Goal: Information Seeking & Learning: Learn about a topic

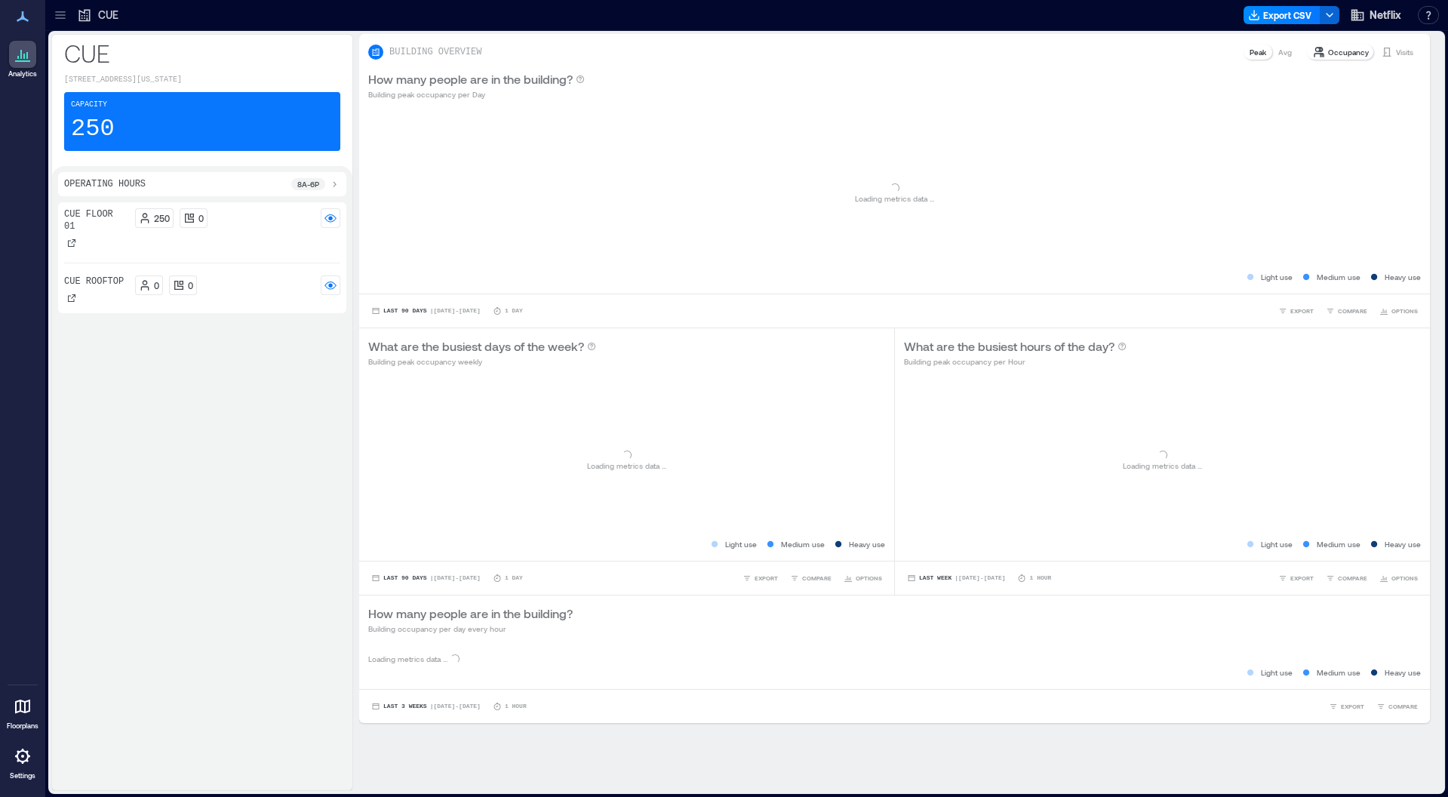
click at [61, 9] on icon at bounding box center [60, 15] width 15 height 15
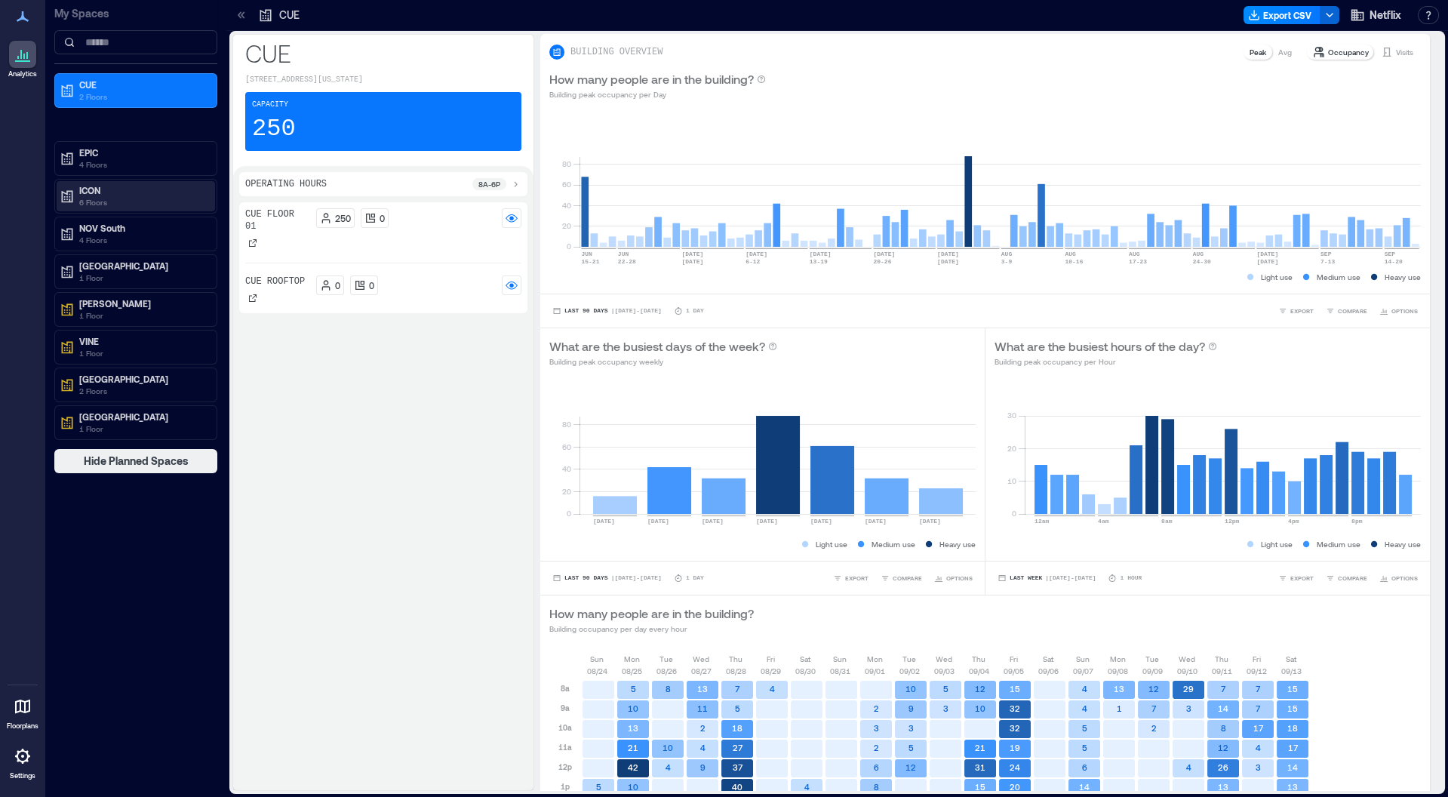
click at [103, 207] on div "ICON 6 Floors" at bounding box center [136, 196] width 158 height 30
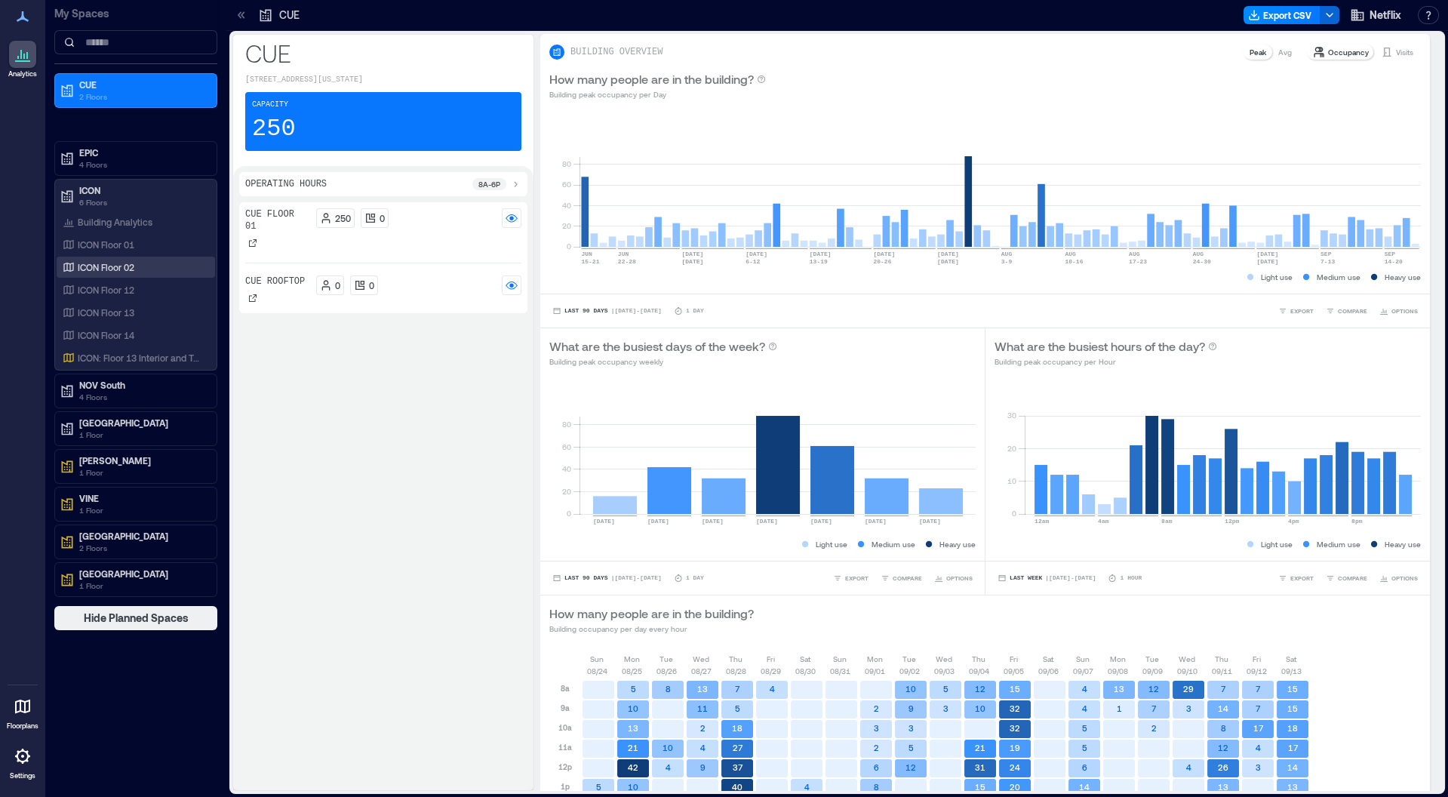
click at [129, 264] on p "ICON Floor 02" at bounding box center [106, 267] width 57 height 12
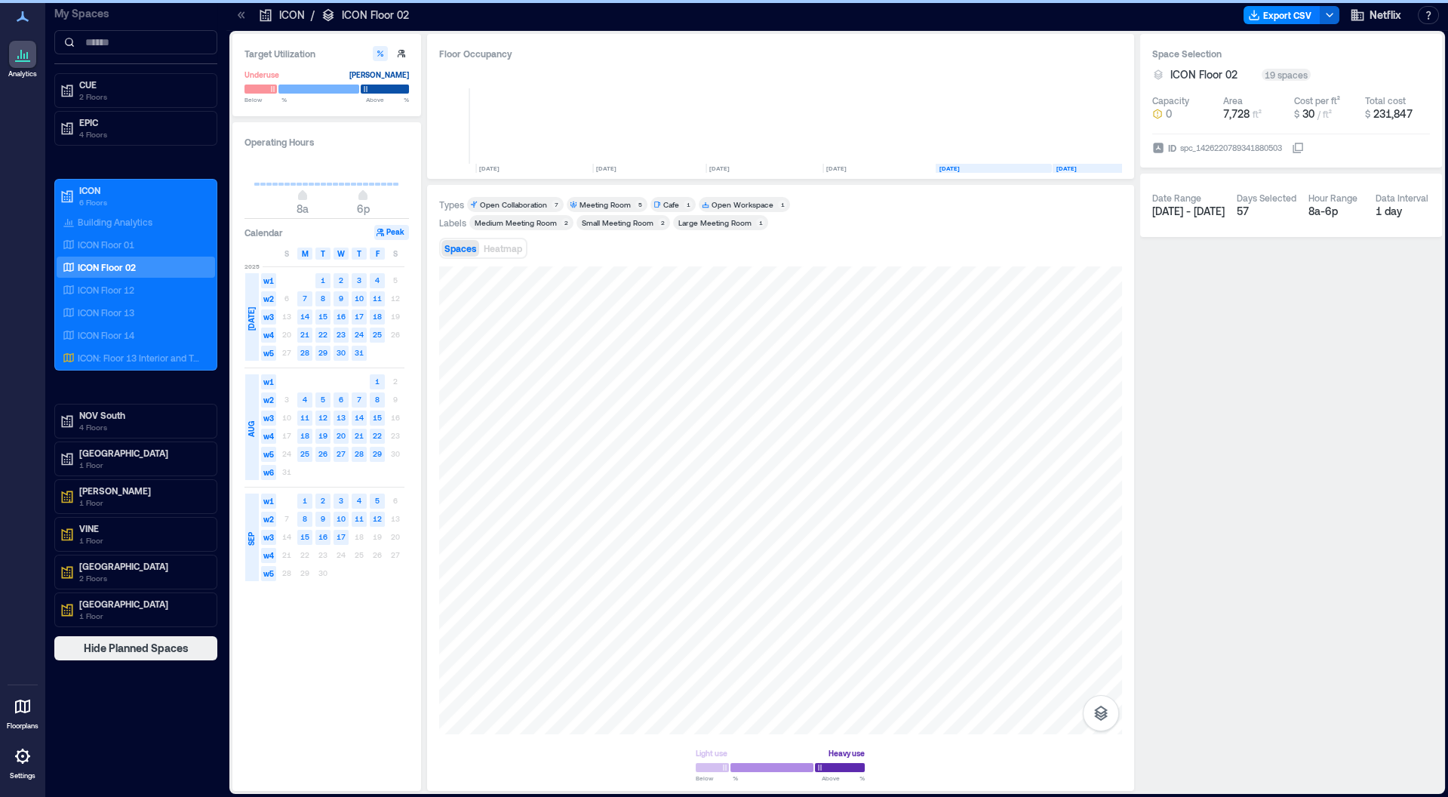
scroll to position [0, 115]
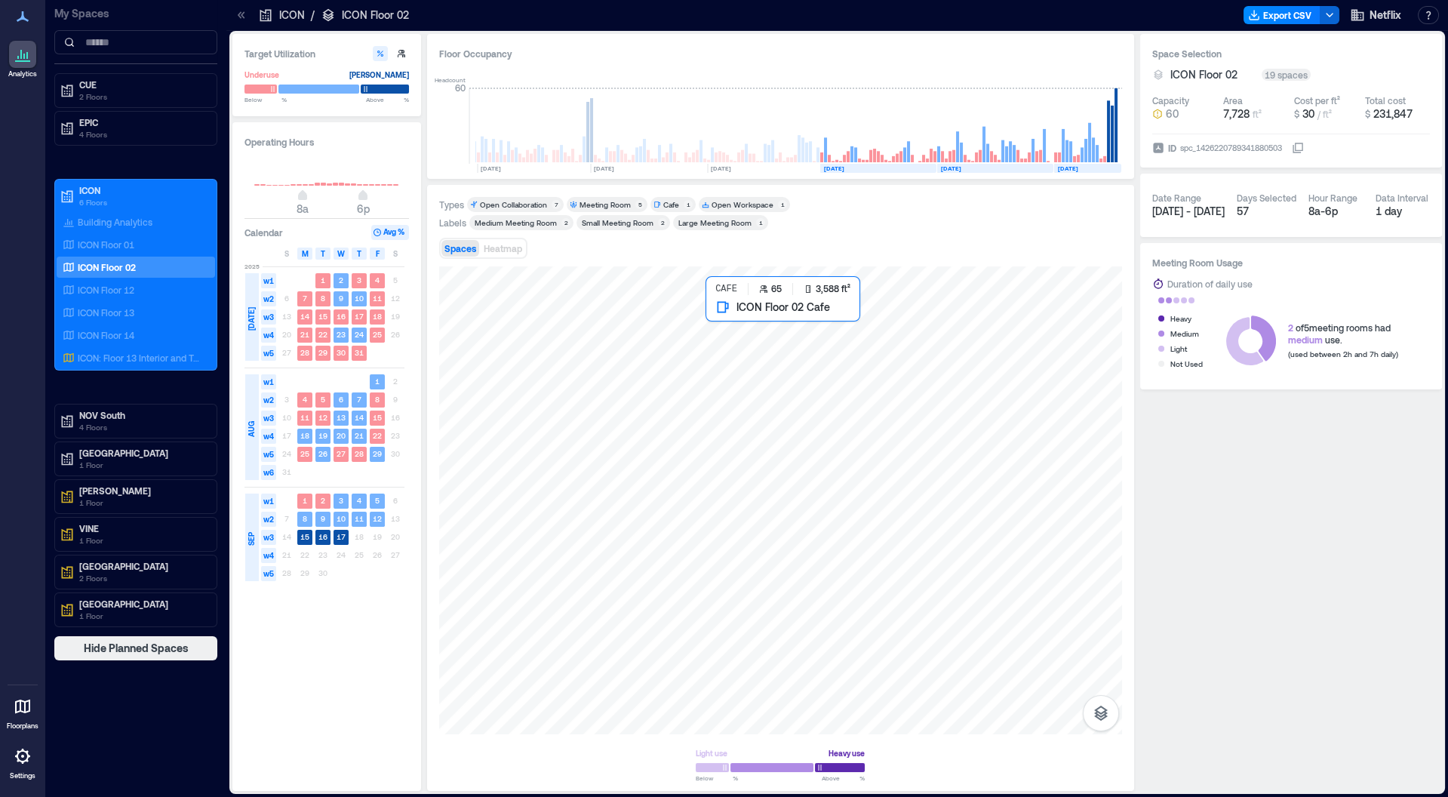
click at [837, 386] on div at bounding box center [780, 500] width 683 height 468
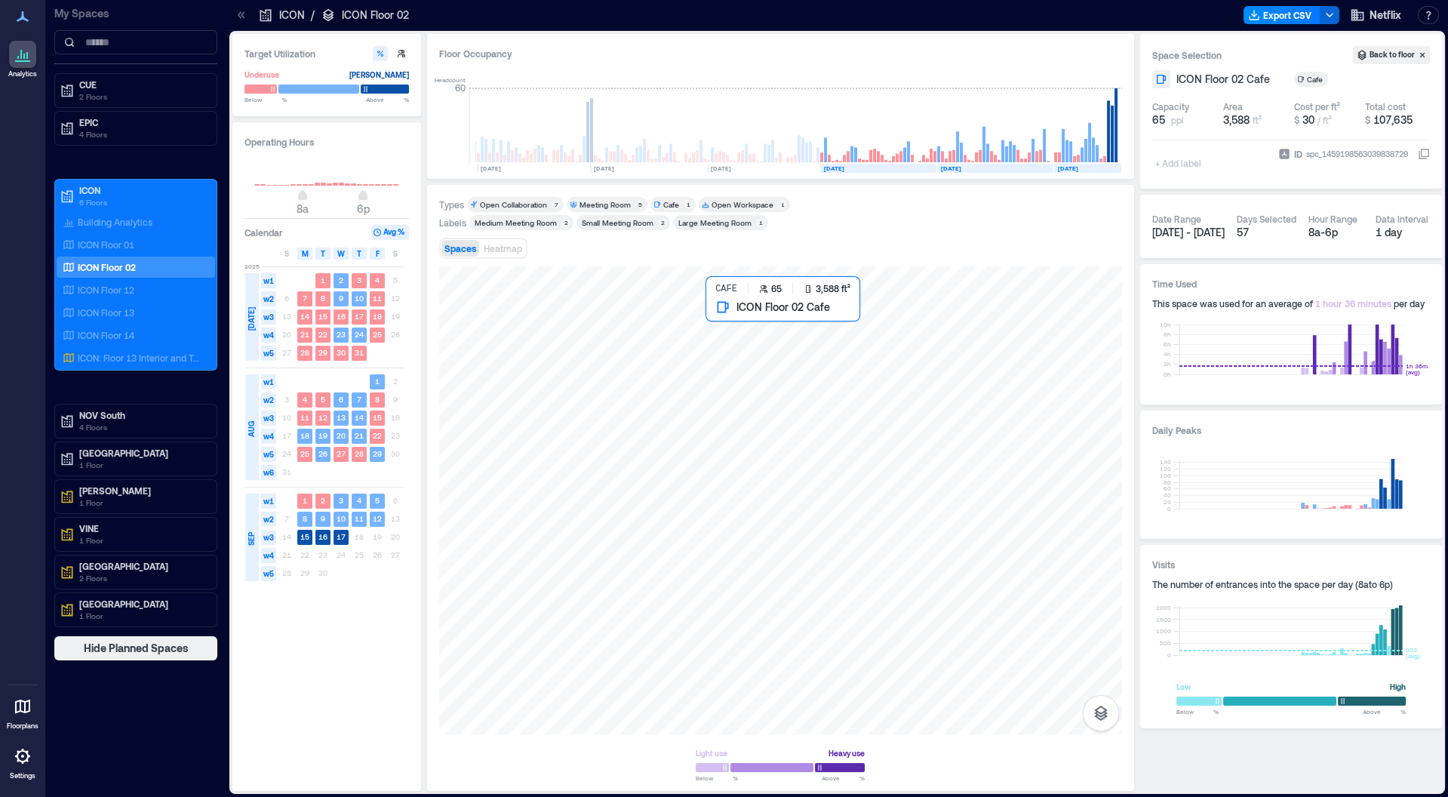
click at [816, 374] on div at bounding box center [780, 500] width 683 height 468
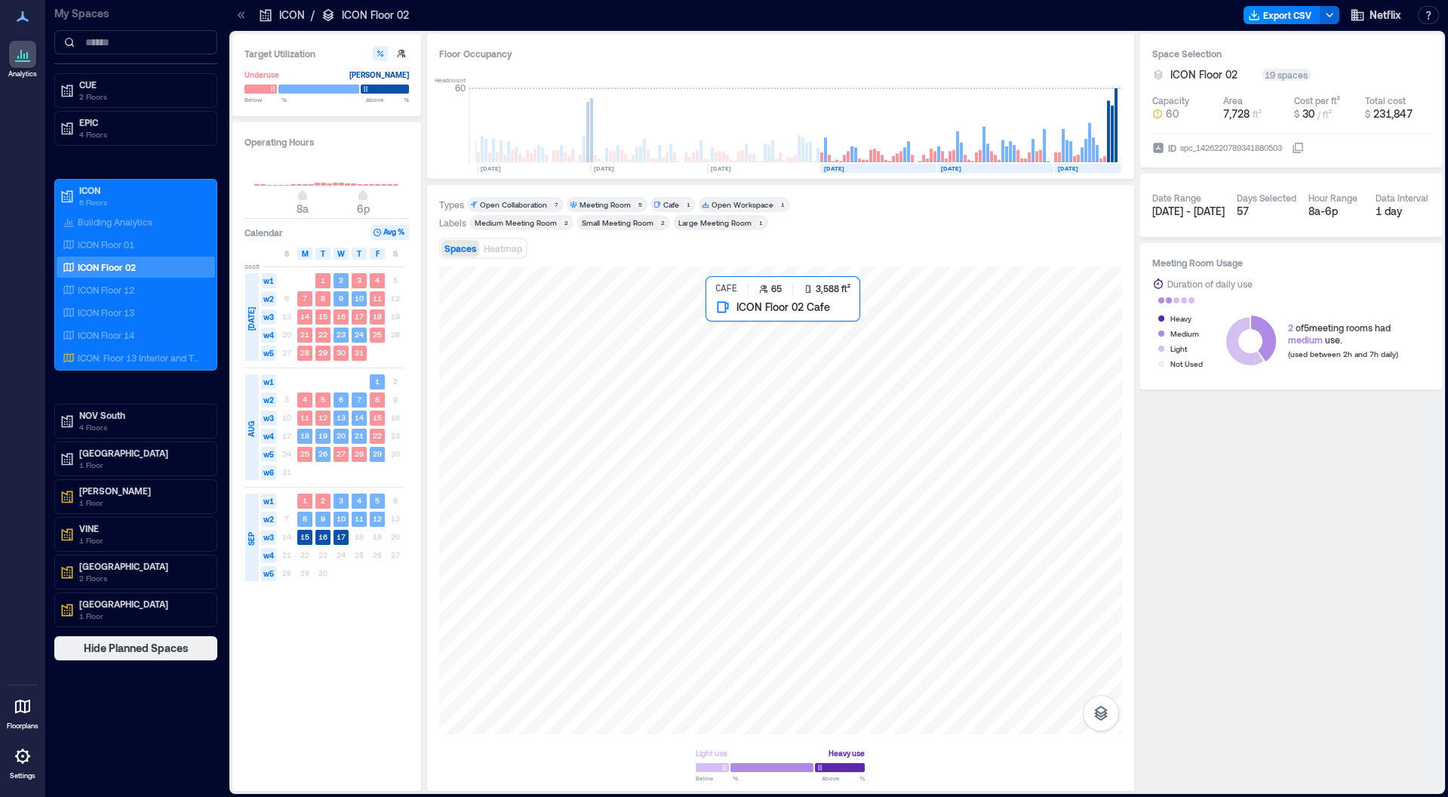
click at [923, 377] on div at bounding box center [780, 500] width 683 height 468
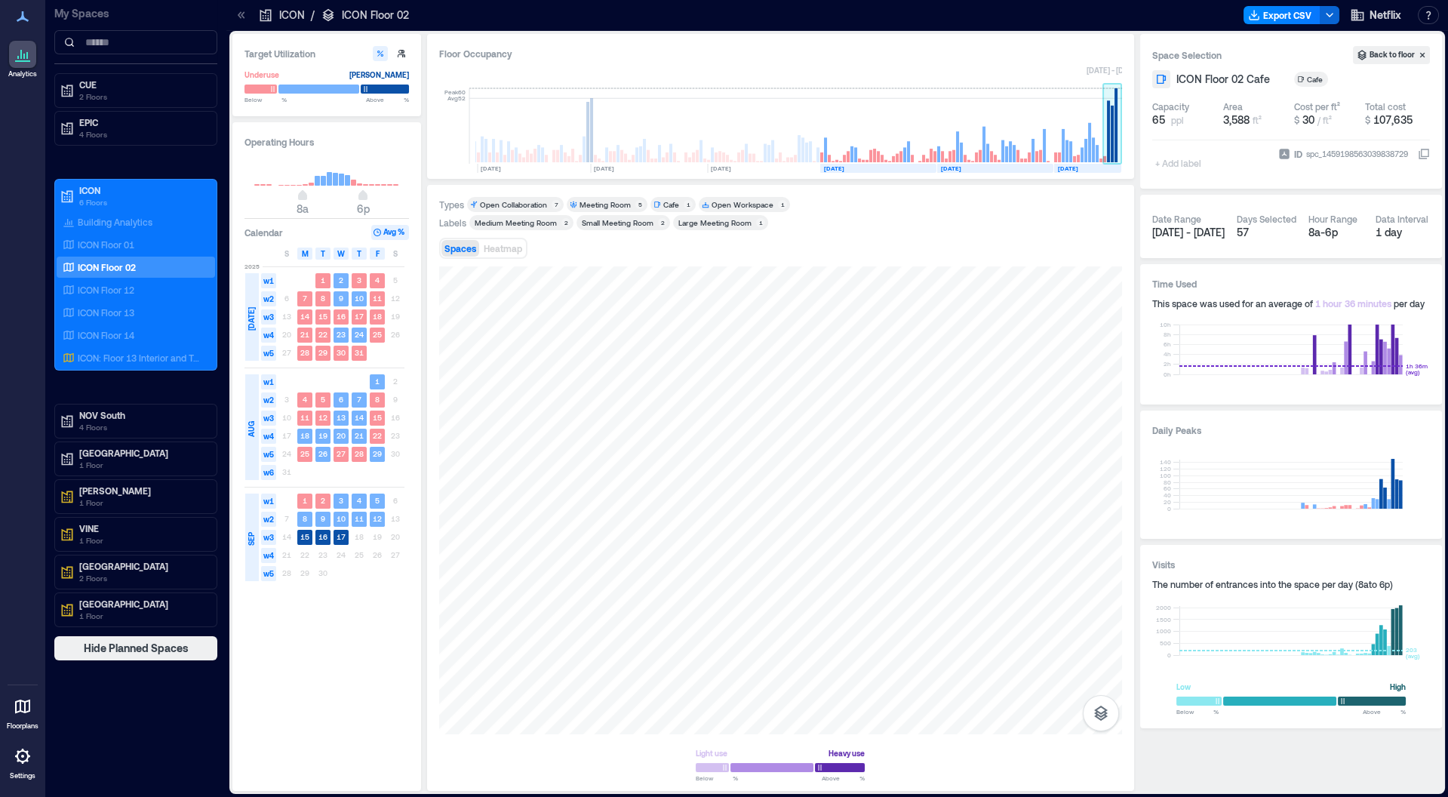
click at [1114, 127] on rect at bounding box center [1115, 125] width 3 height 74
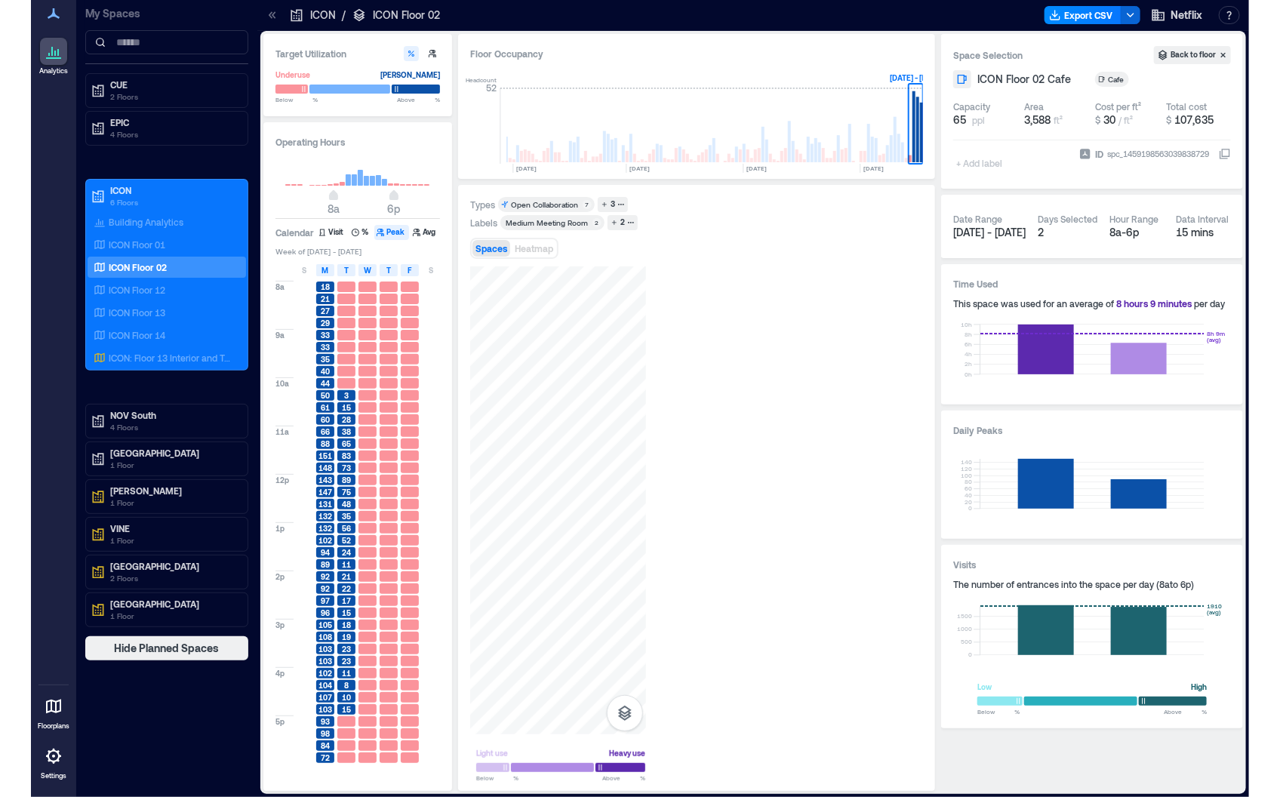
scroll to position [0, 279]
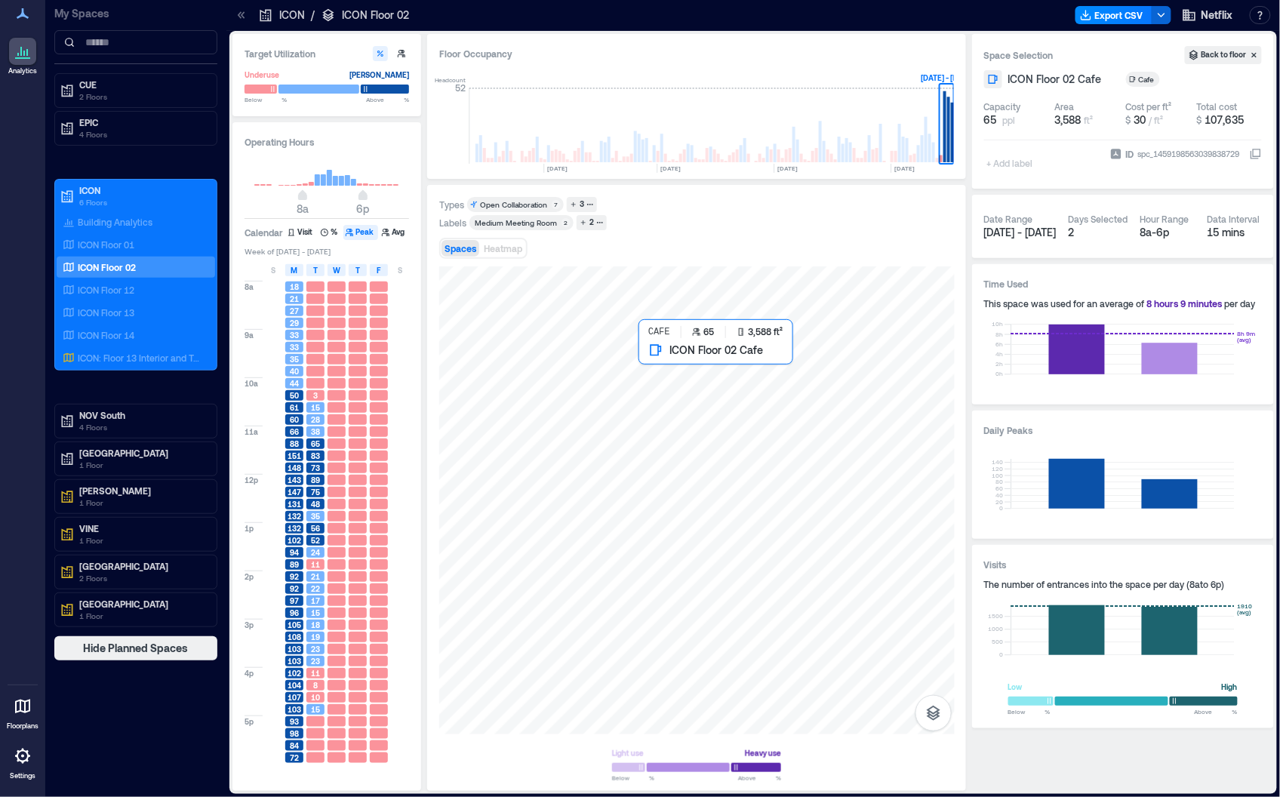
click at [703, 377] on div at bounding box center [696, 500] width 515 height 468
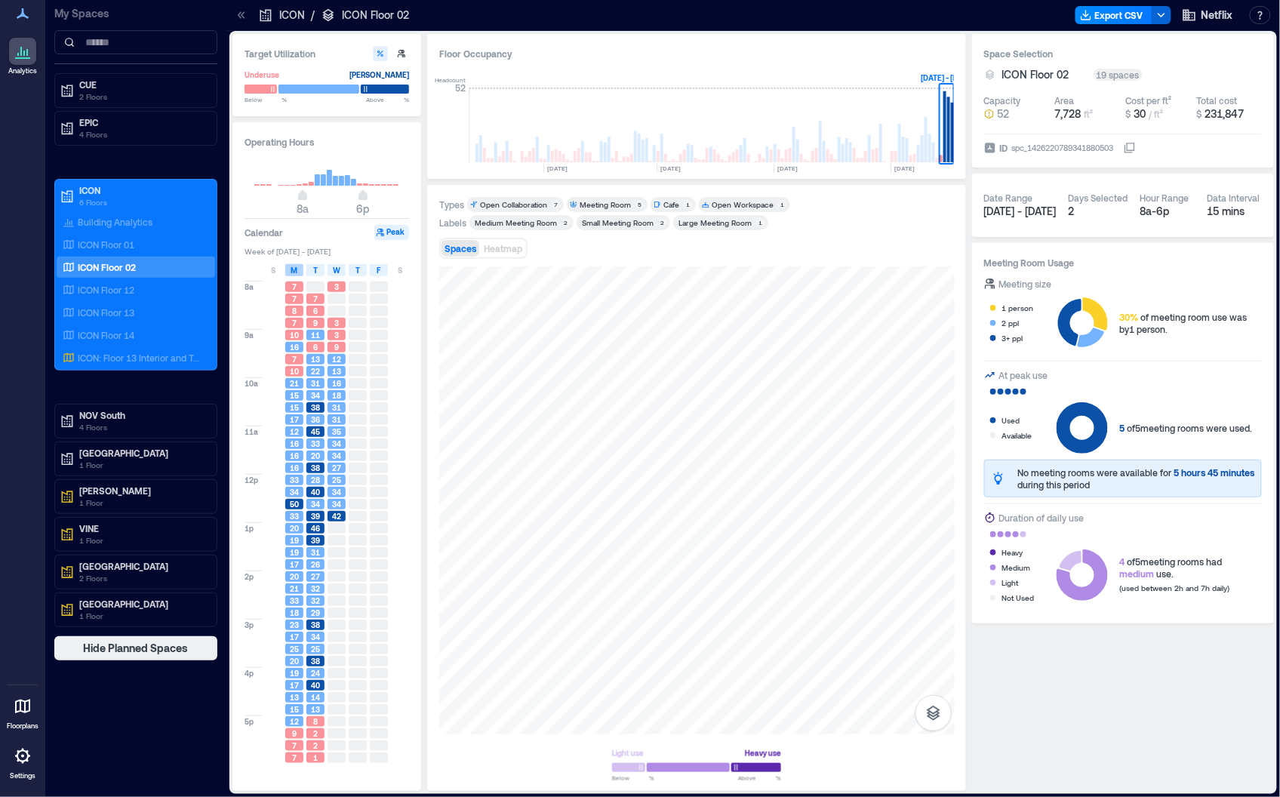
click at [297, 269] on span "M" at bounding box center [294, 270] width 7 height 12
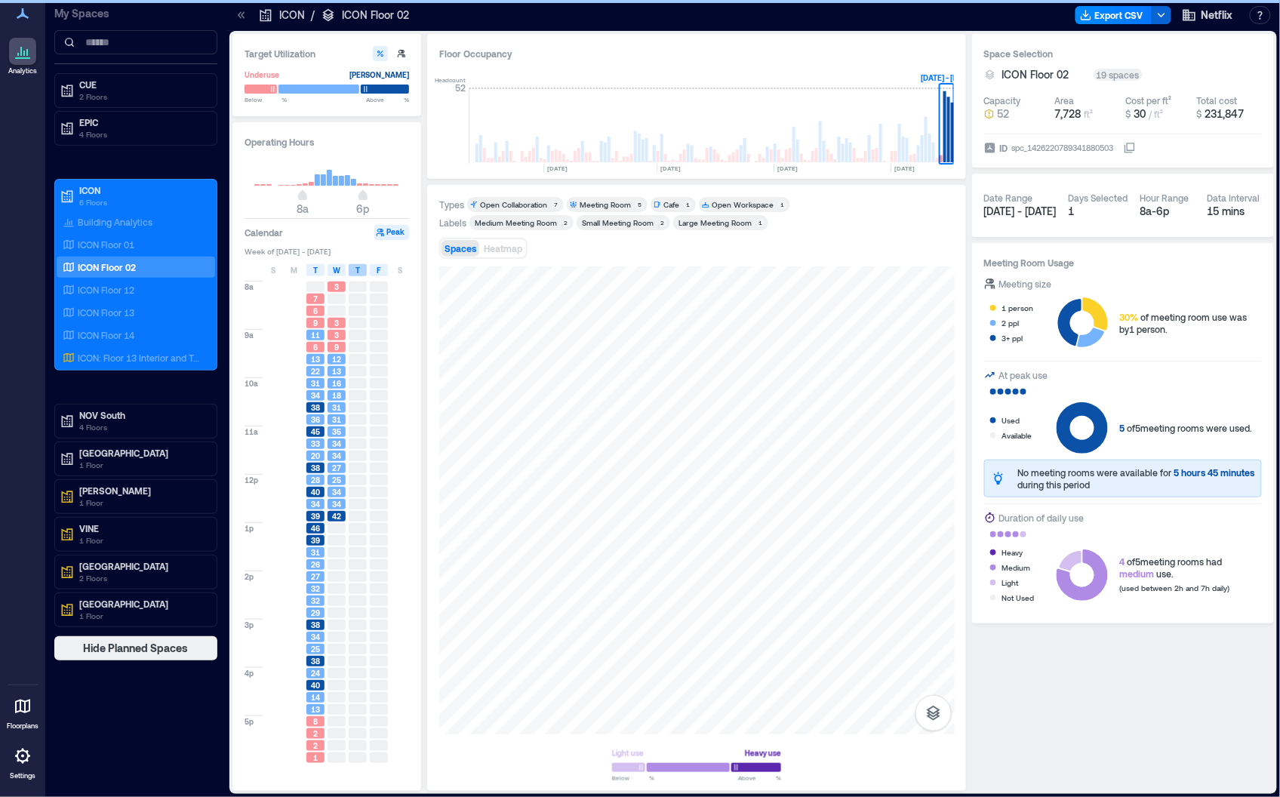
click at [358, 272] on span "T" at bounding box center [357, 270] width 5 height 12
click at [374, 272] on div "F" at bounding box center [379, 270] width 18 height 12
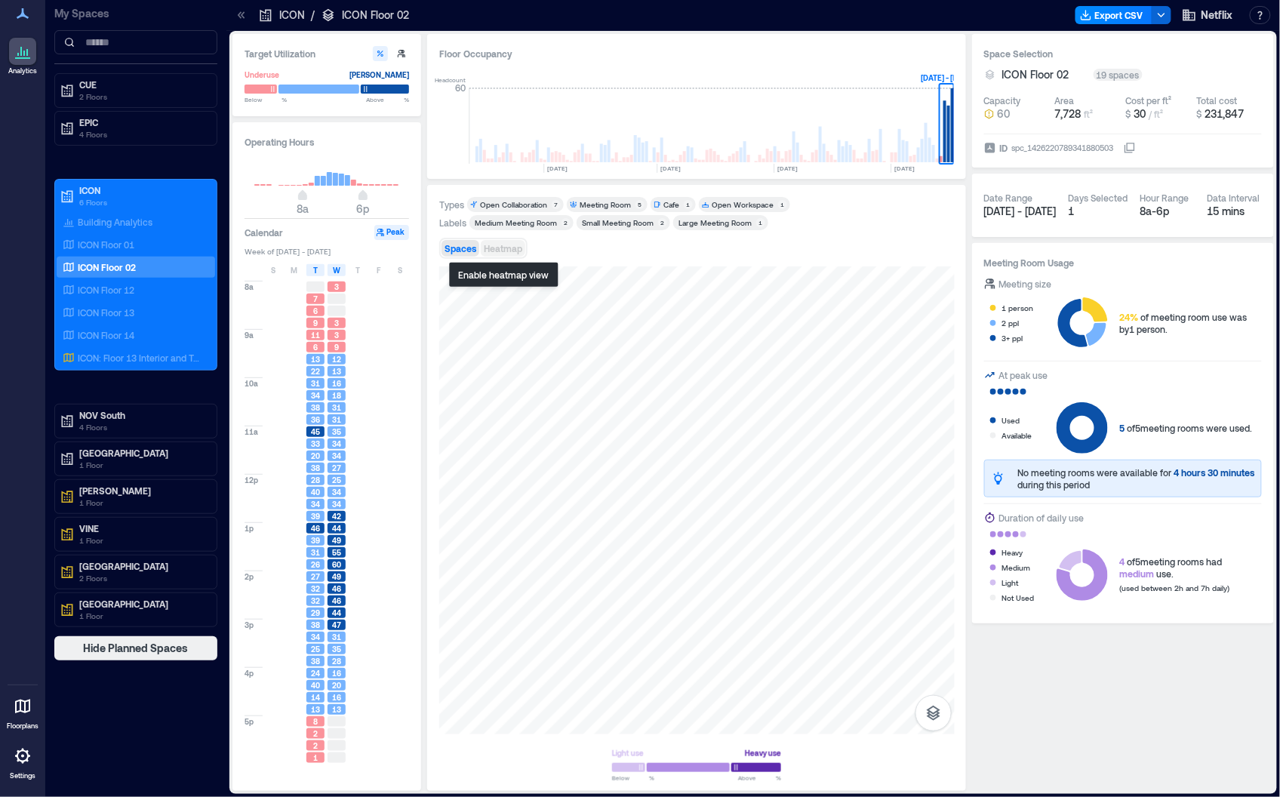
click at [497, 251] on span "Heatmap" at bounding box center [503, 248] width 38 height 11
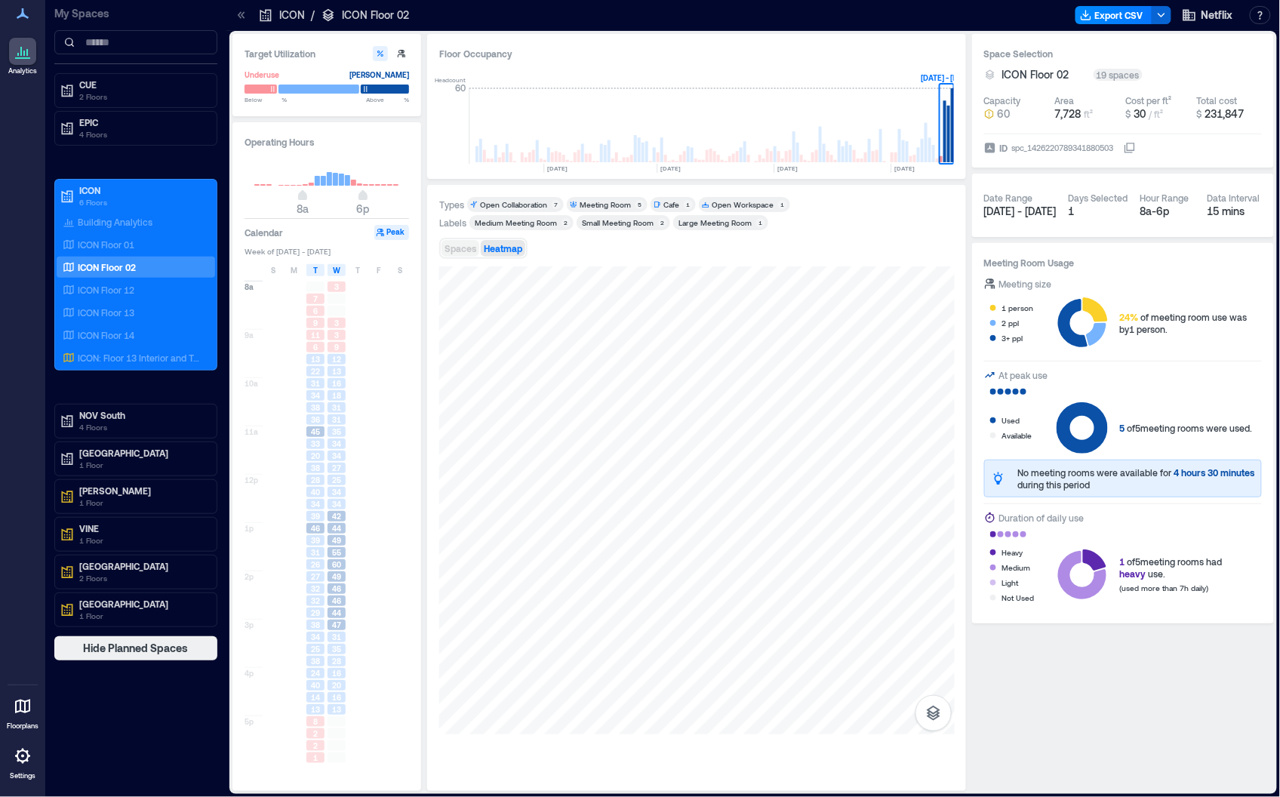
click at [472, 241] on button "Spaces" at bounding box center [460, 248] width 38 height 17
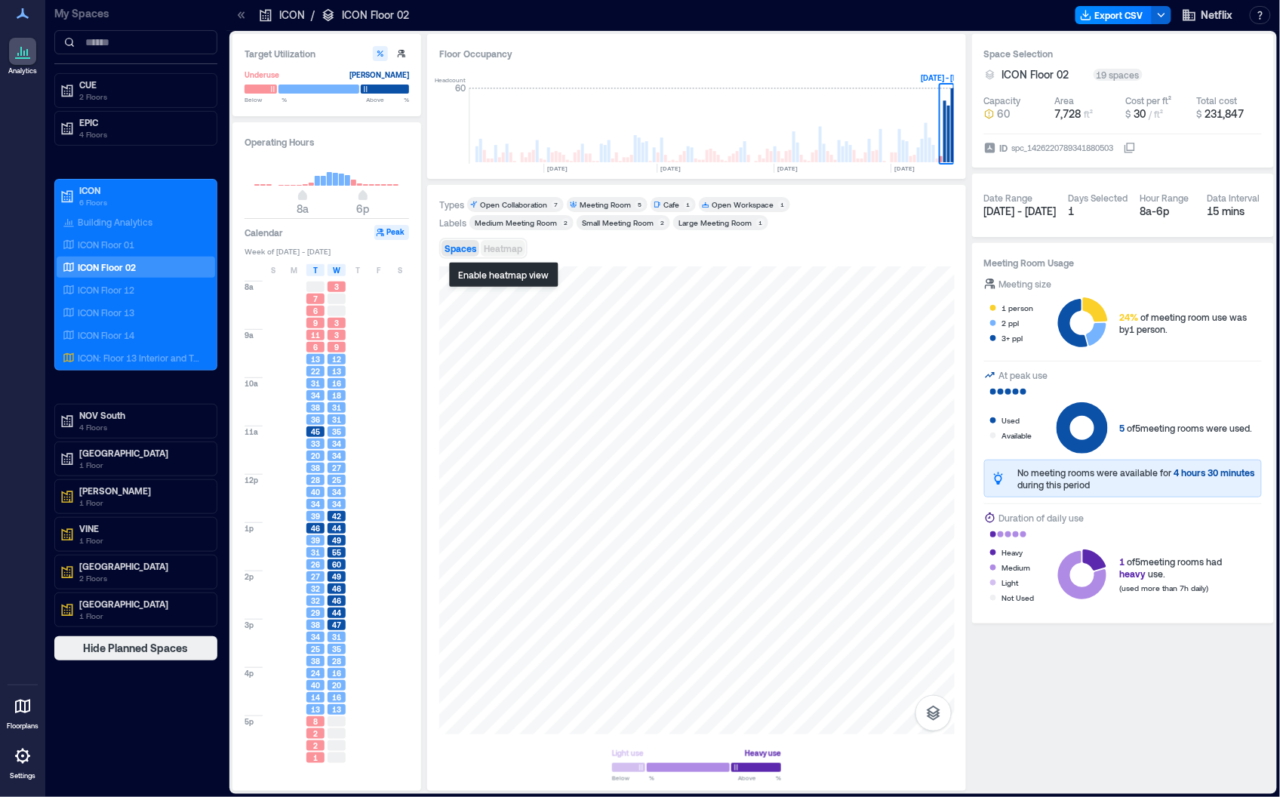
click at [503, 250] on span "Heatmap" at bounding box center [503, 248] width 38 height 11
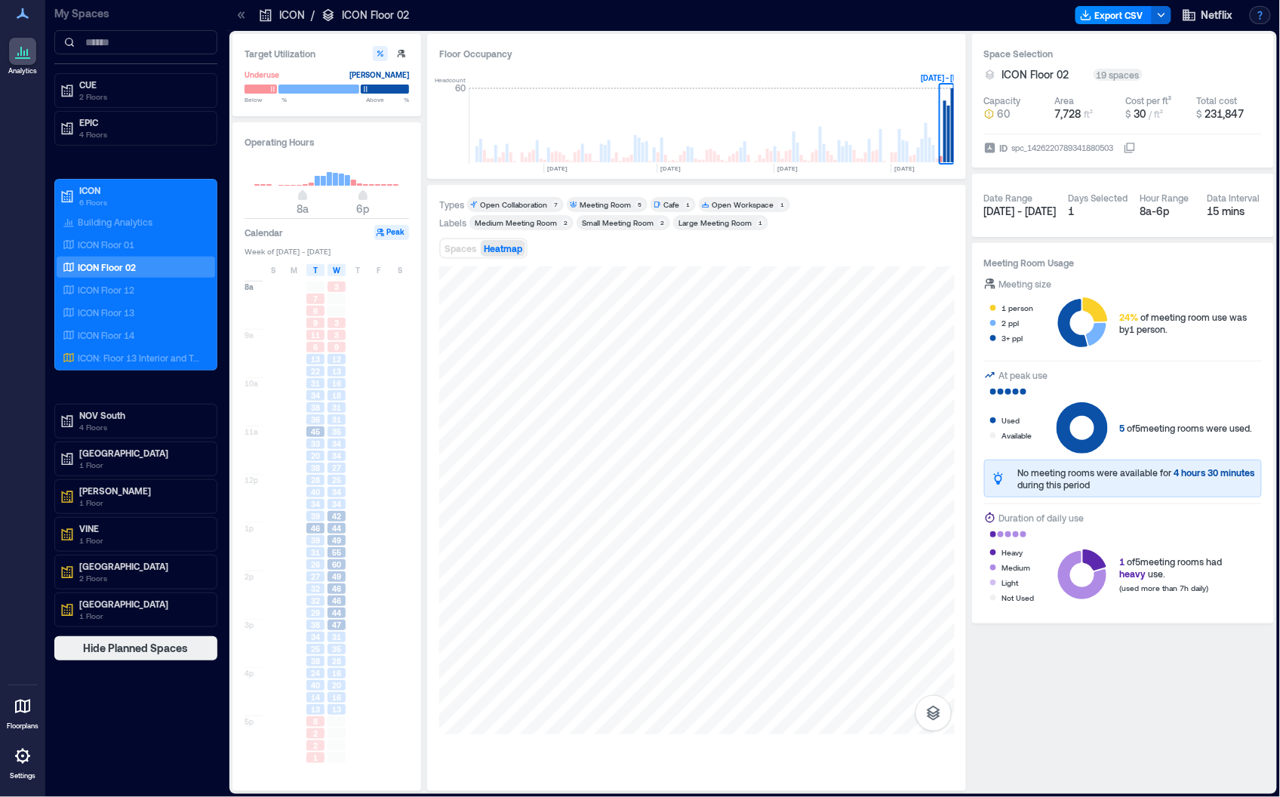
click at [798, 18] on button "button" at bounding box center [1260, 15] width 21 height 18
click at [798, 161] on button "Chat with Support" at bounding box center [1180, 164] width 174 height 24
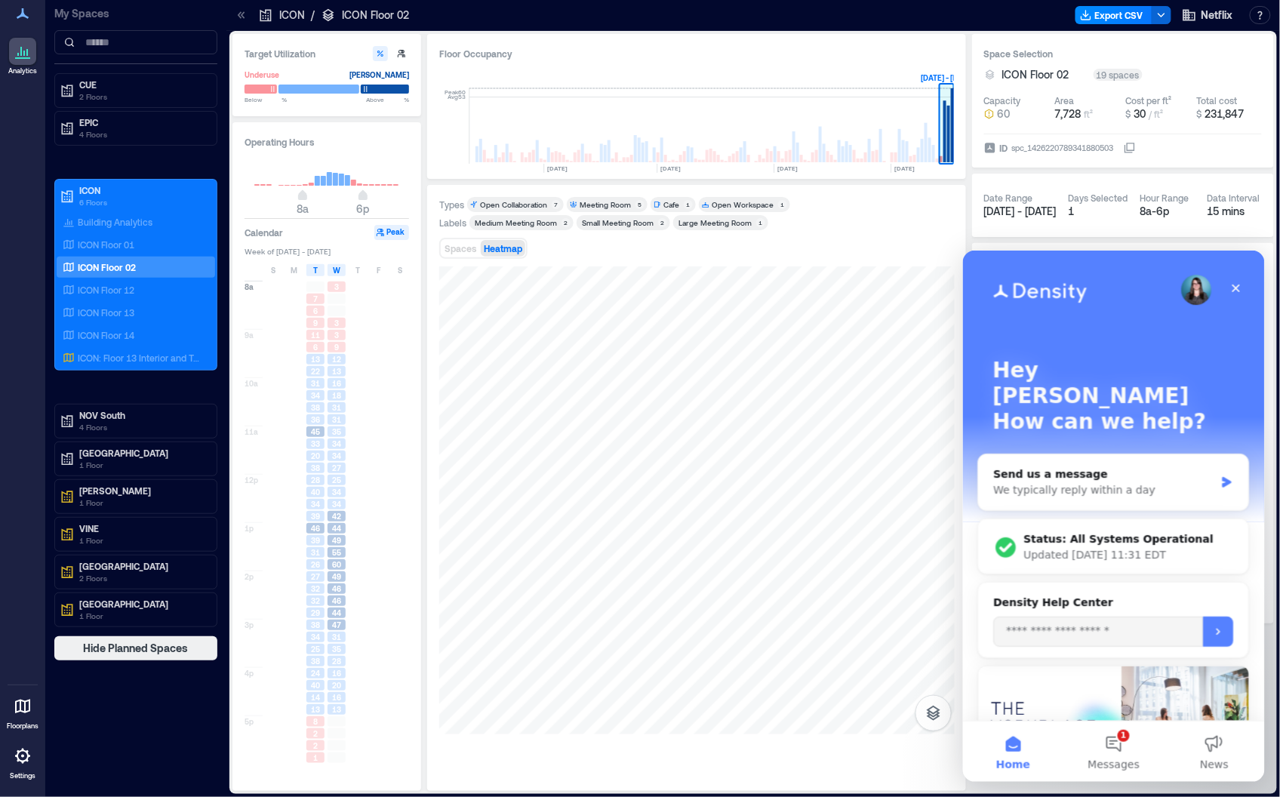
click at [798, 127] on rect at bounding box center [944, 131] width 3 height 62
click at [286, 269] on div "M" at bounding box center [294, 270] width 18 height 12
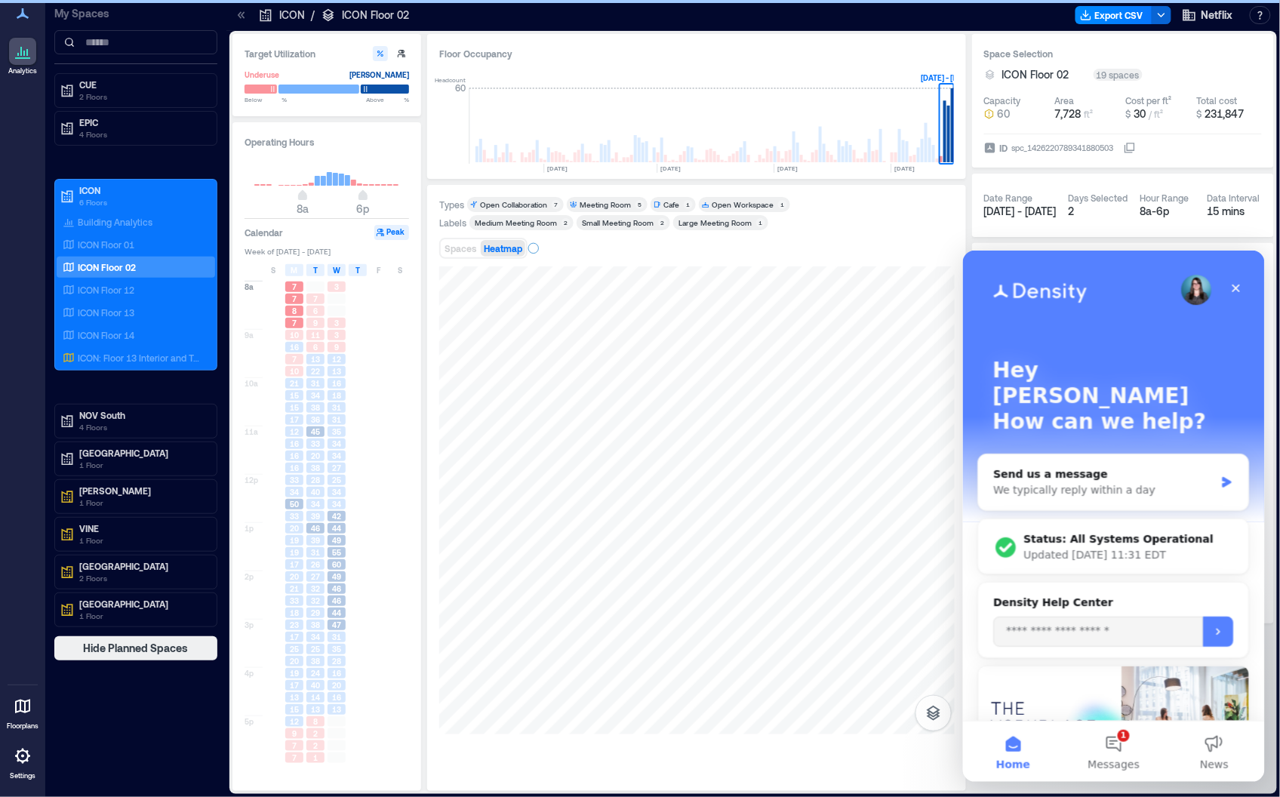
click at [352, 268] on div "T" at bounding box center [358, 270] width 18 height 12
click at [383, 267] on div "F" at bounding box center [379, 270] width 18 height 12
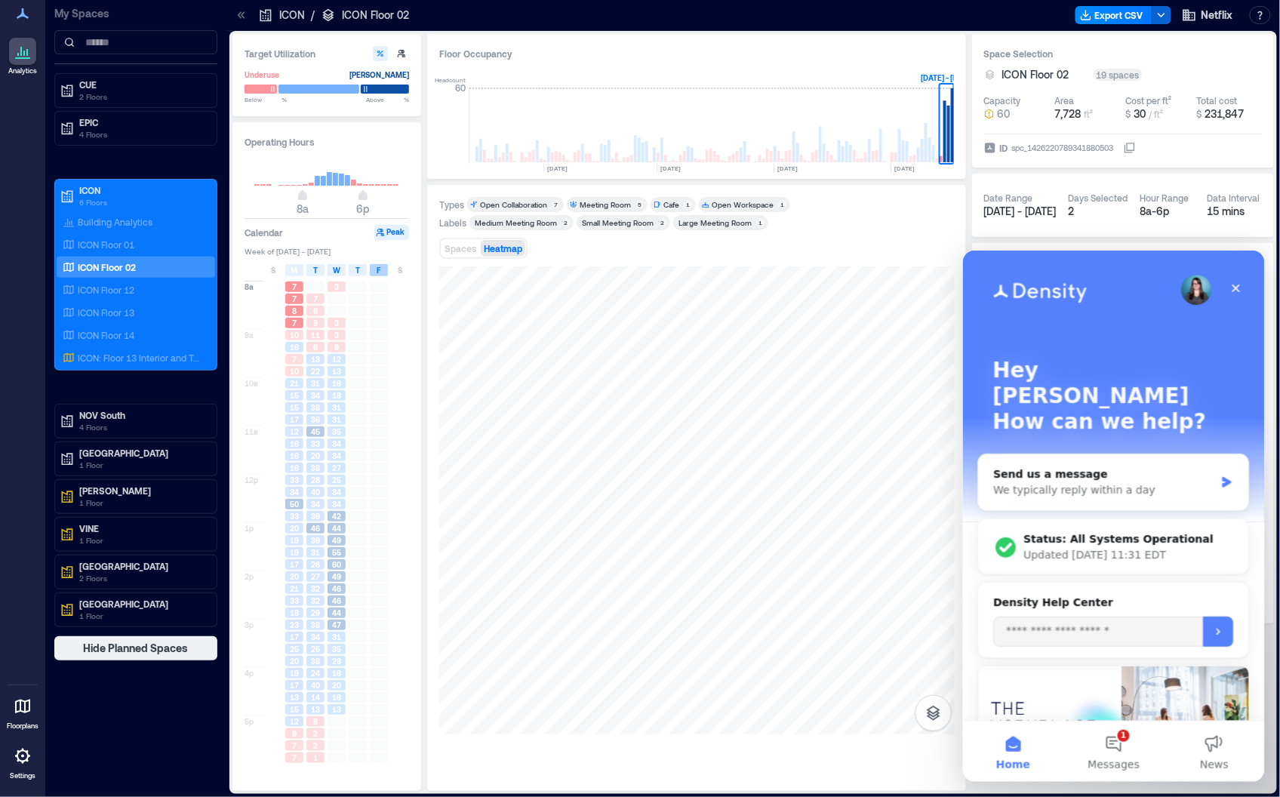
click at [370, 269] on div "F" at bounding box center [379, 270] width 18 height 12
click at [352, 267] on div "T" at bounding box center [358, 270] width 18 height 12
click at [296, 263] on div "S M T W T F S" at bounding box center [327, 270] width 166 height 15
click at [297, 270] on span "M" at bounding box center [294, 270] width 7 height 12
click at [298, 265] on div "M" at bounding box center [294, 270] width 18 height 12
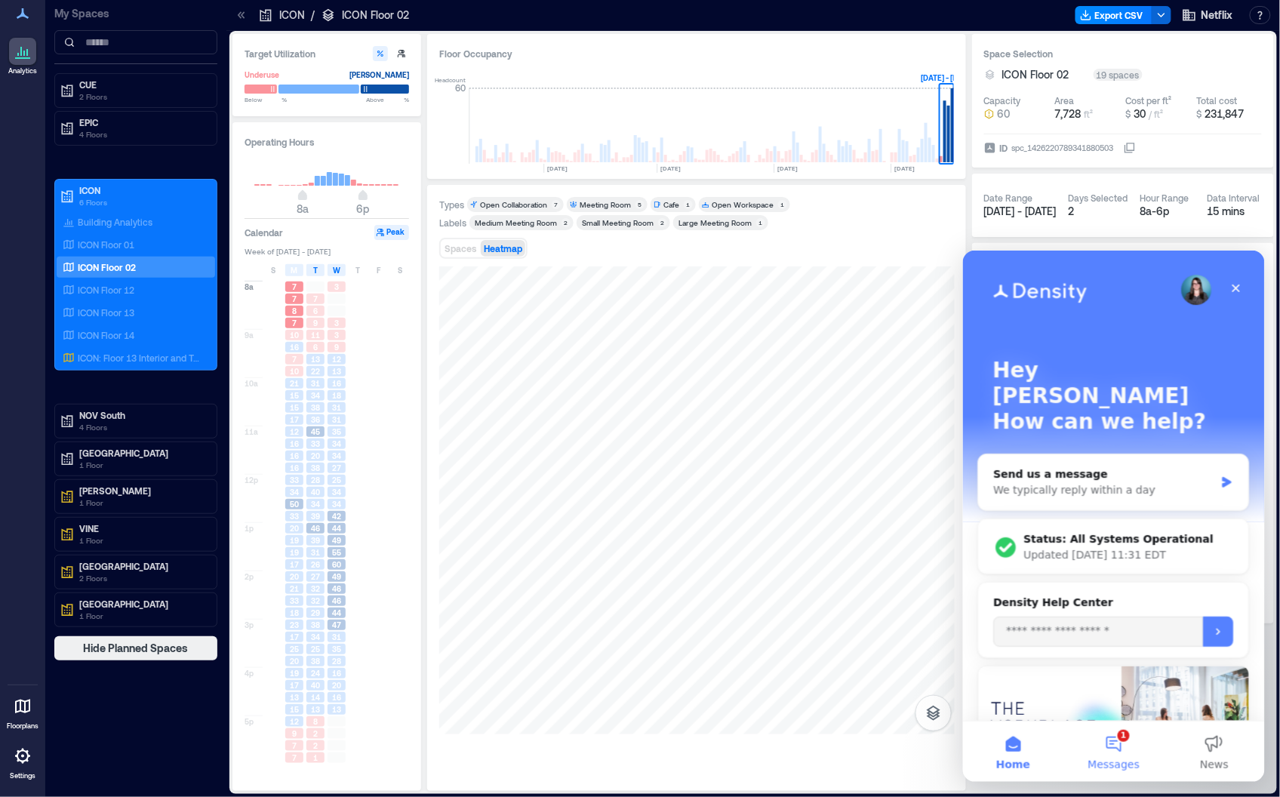
click at [798, 731] on button "1 Messages" at bounding box center [1112, 751] width 100 height 60
